Goal: Task Accomplishment & Management: Manage account settings

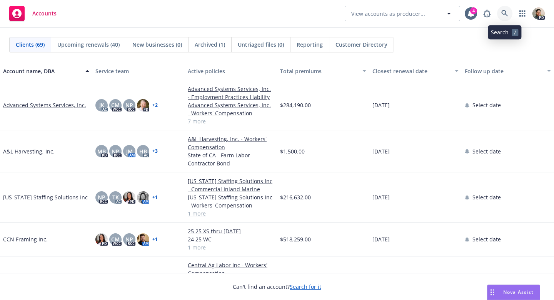
click at [504, 13] on icon at bounding box center [505, 13] width 7 height 7
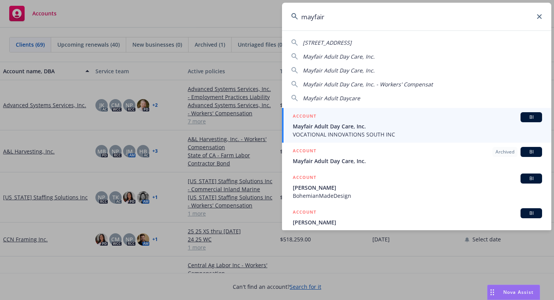
type input "mayfair"
click at [355, 125] on span "Mayfair Adult Day Care, Inc." at bounding box center [418, 126] width 250 height 8
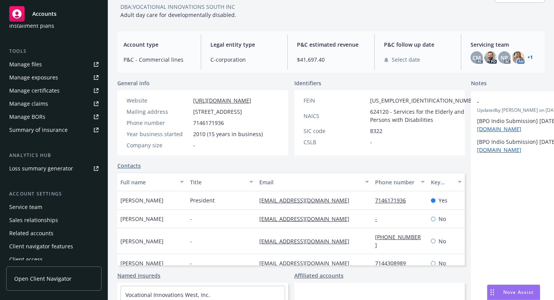
scroll to position [202, 0]
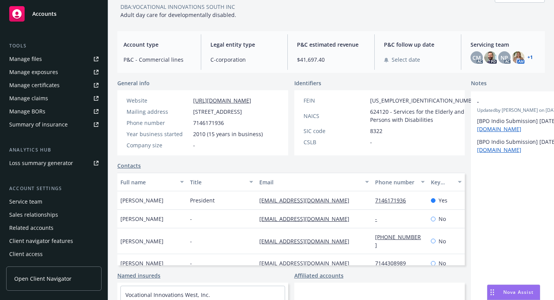
click at [38, 164] on div "Loss summary generator" at bounding box center [41, 163] width 64 height 12
click at [532, 55] on link "+ 1" at bounding box center [530, 57] width 5 height 5
